Goal: Use online tool/utility: Use online tool/utility

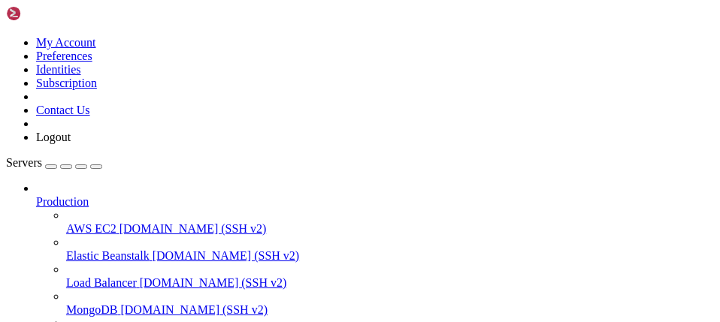
scroll to position [75, 0]
click at [124, 303] on span "[DOMAIN_NAME] (SSH v2)" at bounding box center [193, 309] width 147 height 13
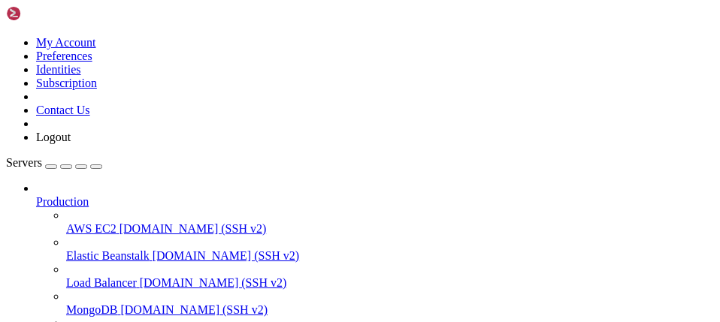
drag, startPoint x: 292, startPoint y: 937, endPoint x: 282, endPoint y: 931, distance: 11.5
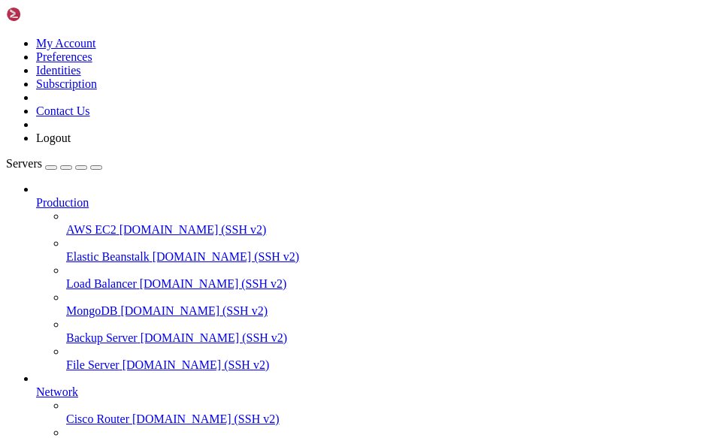
scroll to position [168, 0]
drag, startPoint x: 207, startPoint y: 994, endPoint x: 213, endPoint y: 928, distance: 66.4
drag, startPoint x: 35, startPoint y: 922, endPoint x: 362, endPoint y: 929, distance: 327.6
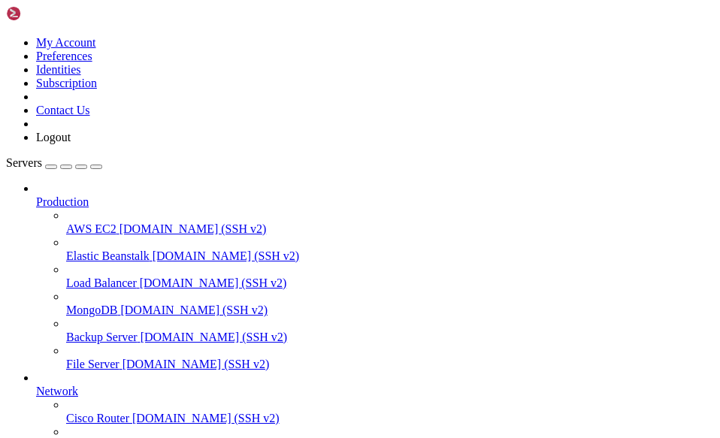
drag, startPoint x: 296, startPoint y: 924, endPoint x: 403, endPoint y: 927, distance: 107.5
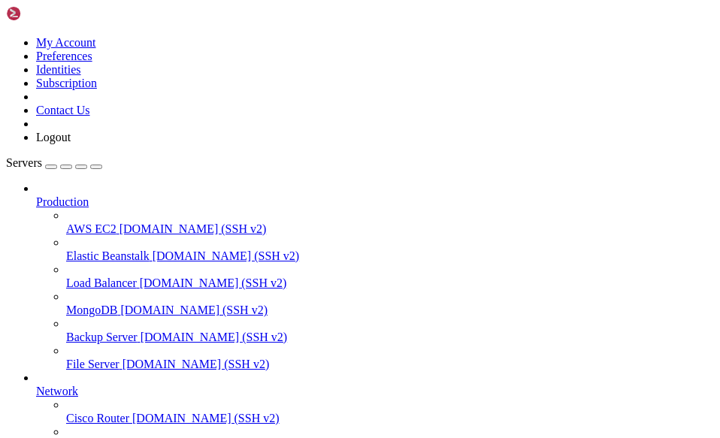
drag, startPoint x: 357, startPoint y: 1092, endPoint x: 303, endPoint y: 1095, distance: 54.2
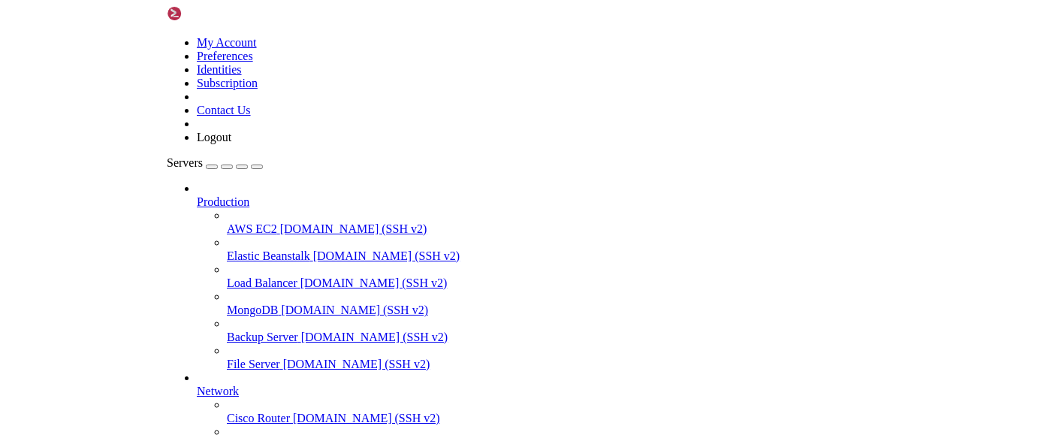
scroll to position [77, 0]
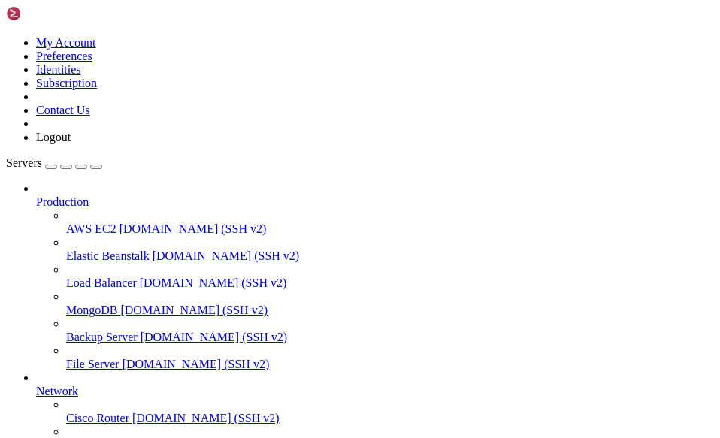
drag, startPoint x: 717, startPoint y: 422, endPoint x: 819, endPoint y: 406, distance: 103.4
drag, startPoint x: 272, startPoint y: 914, endPoint x: 353, endPoint y: 920, distance: 81.3
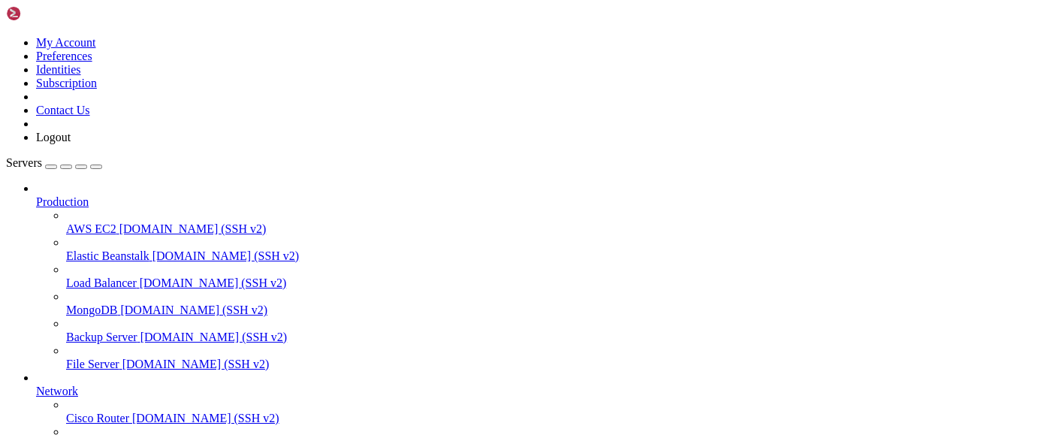
drag, startPoint x: 117, startPoint y: 1066, endPoint x: 187, endPoint y: 1082, distance: 71.8
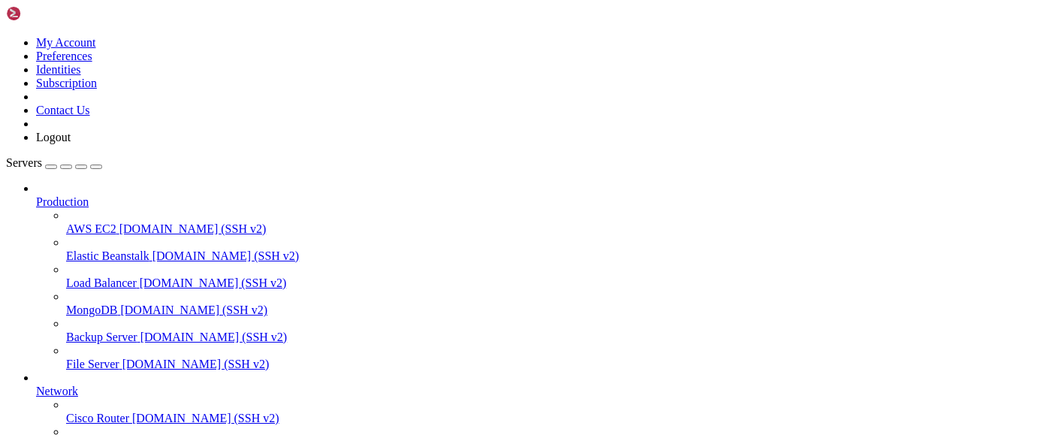
drag, startPoint x: 364, startPoint y: 1040, endPoint x: 128, endPoint y: 999, distance: 239.3
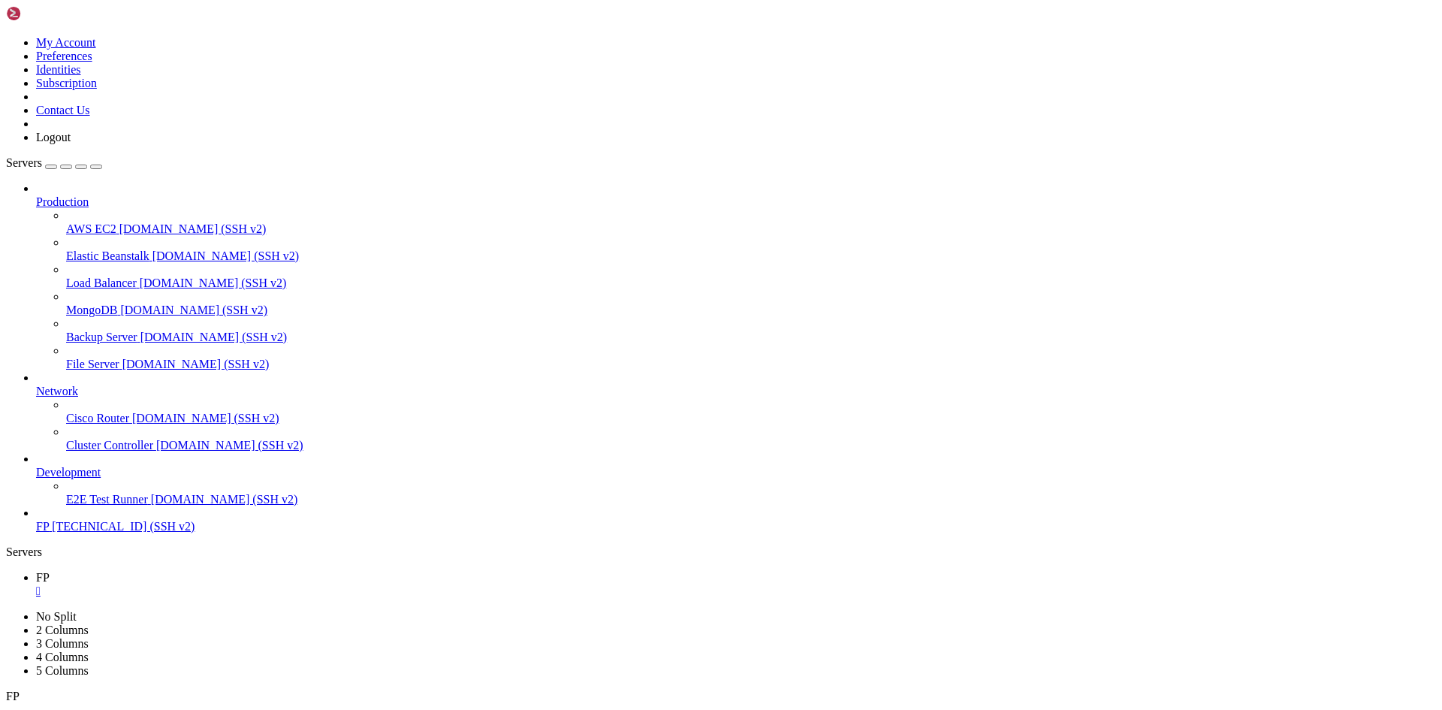
scroll to position [51, 0]
drag, startPoint x: 277, startPoint y: 53, endPoint x: 274, endPoint y: 113, distance: 60.2
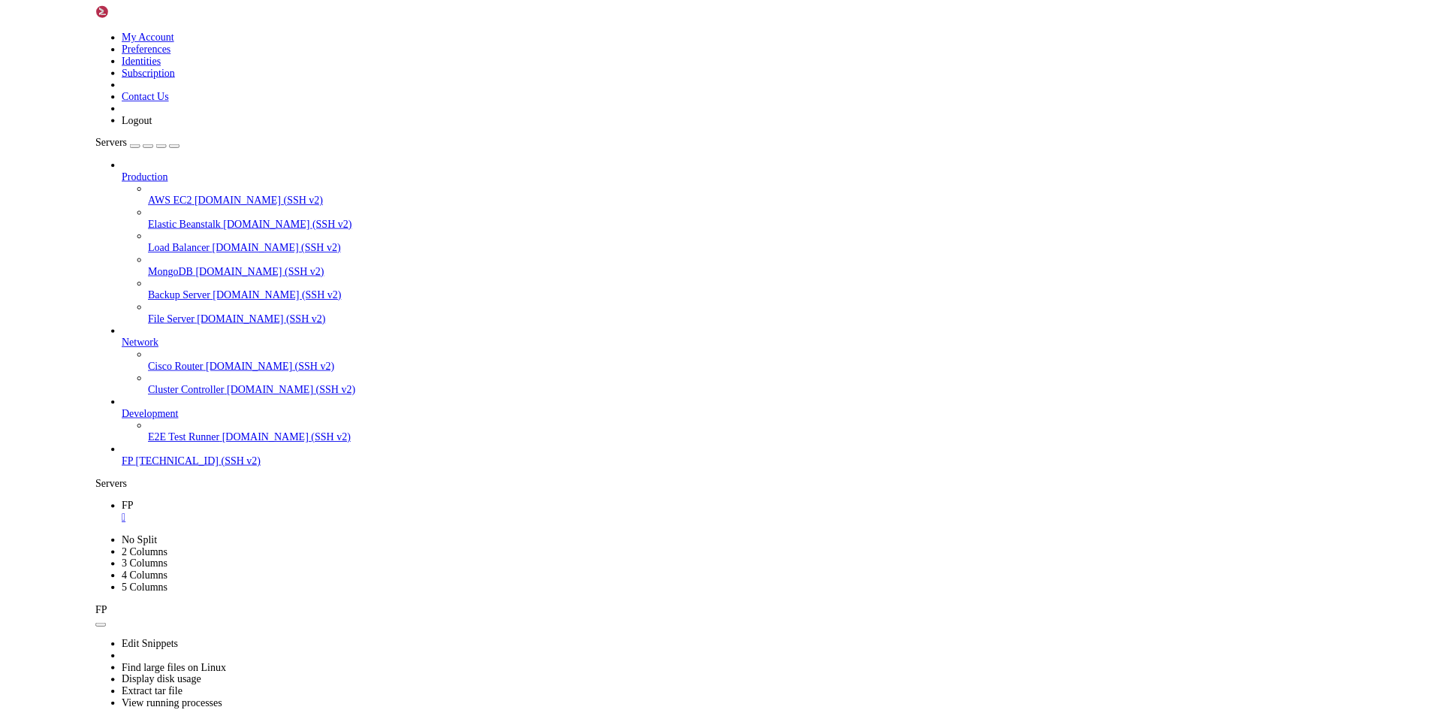
scroll to position [13, 0]
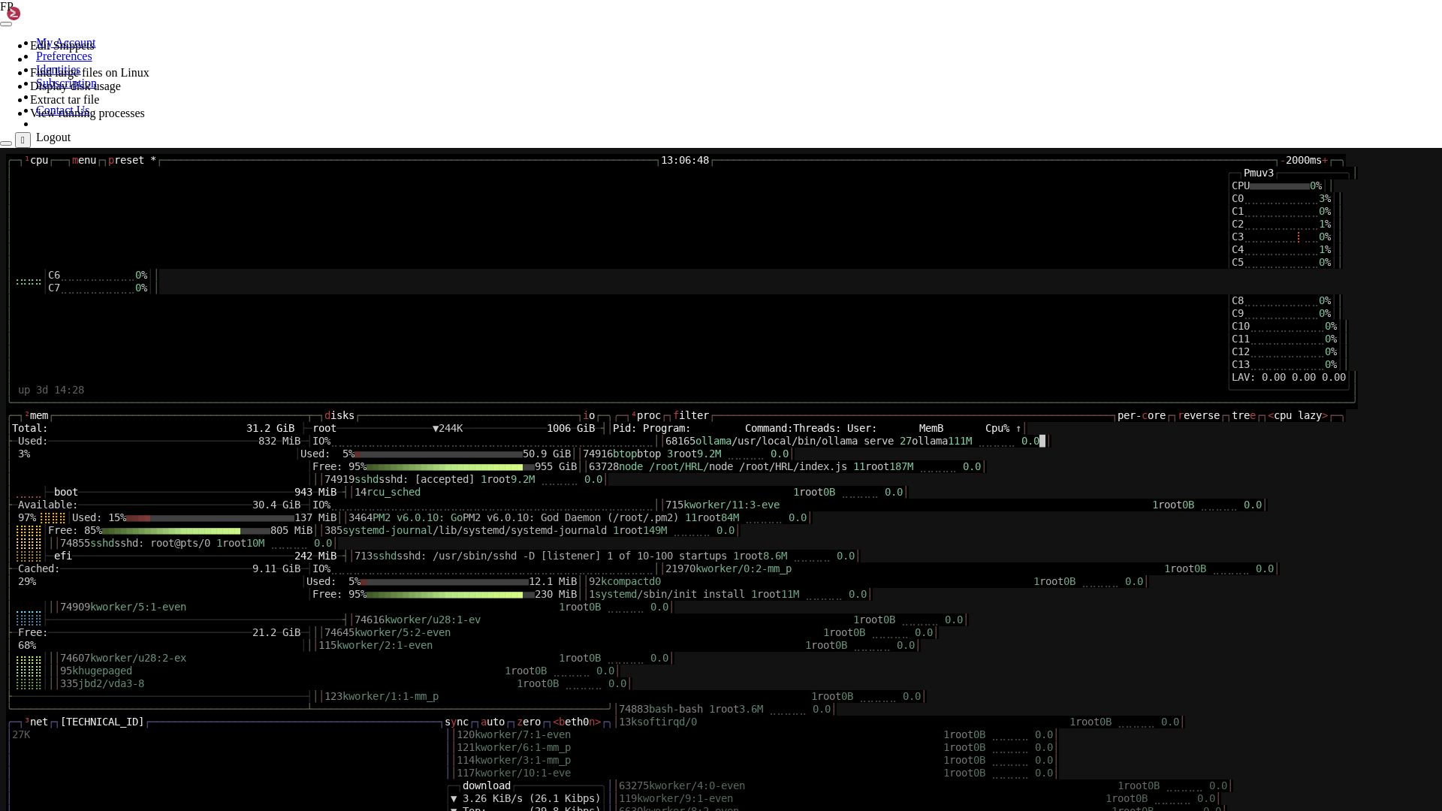
drag, startPoint x: 1297, startPoint y: 184, endPoint x: 1327, endPoint y: 270, distance: 90.5
click at [719, 321] on div "╭ ─ ┐ ¹ cpu ┌ ── ┐ m enu ┌ ┐ p reset * ┌ ──────────────────────────────────────…" at bounding box center [720, 547] width 1429 height 798
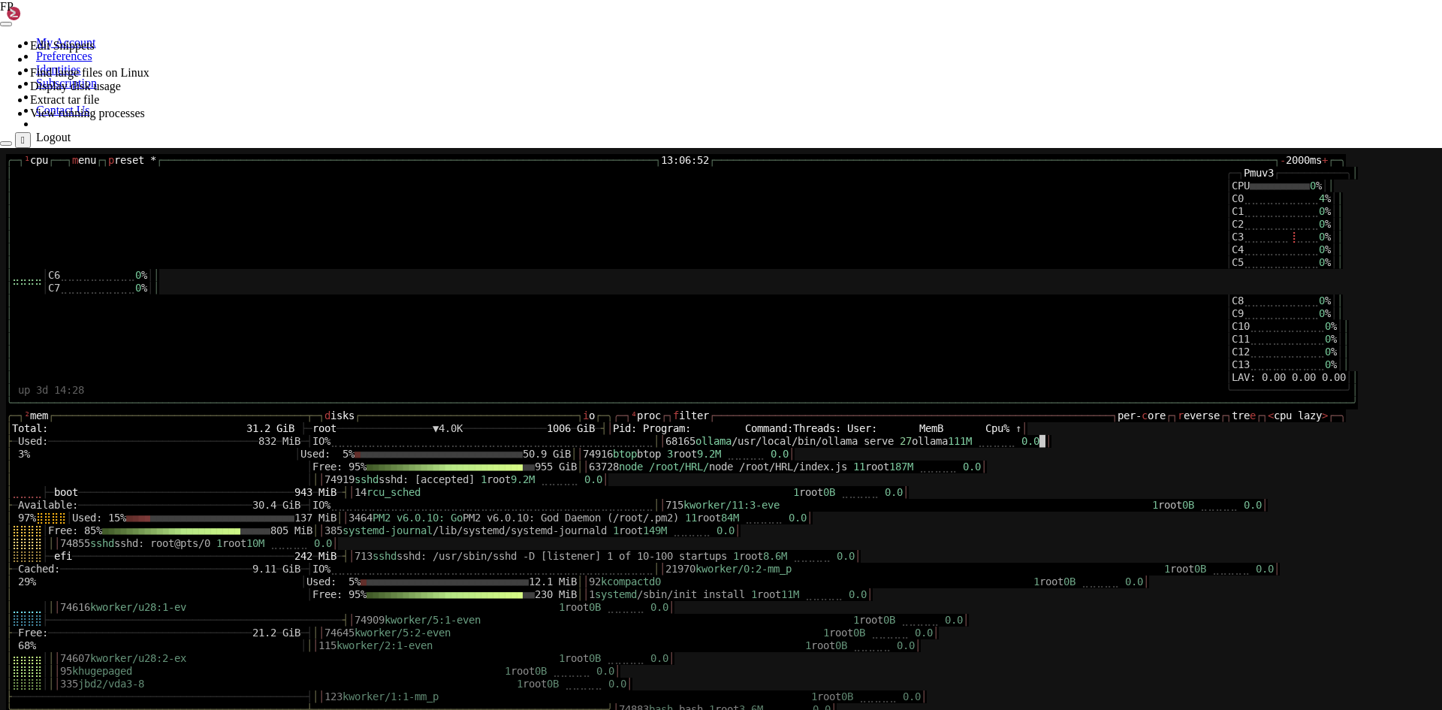
scroll to position [358, 0]
